Goal: Go to known website: Access a specific website the user already knows

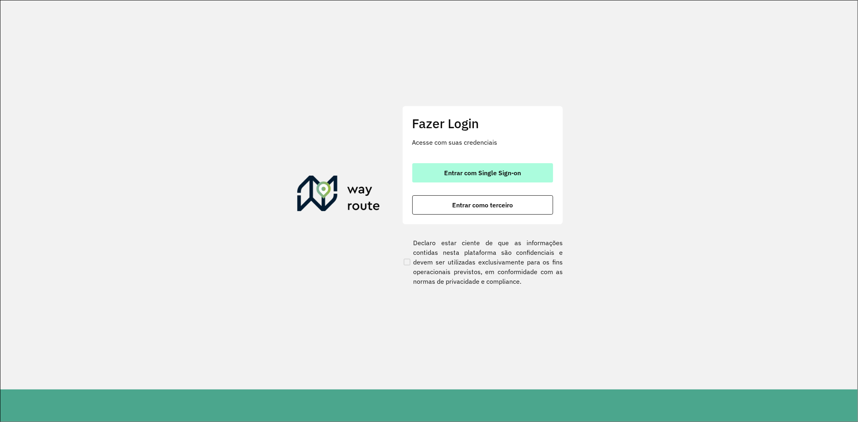
click at [468, 172] on span "Entrar com Single Sign-on" at bounding box center [482, 173] width 77 height 6
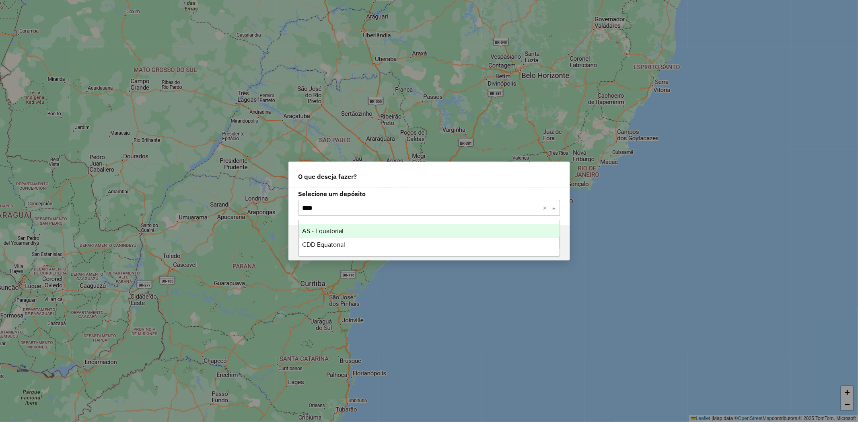
type input "*****"
